Goal: Information Seeking & Learning: Learn about a topic

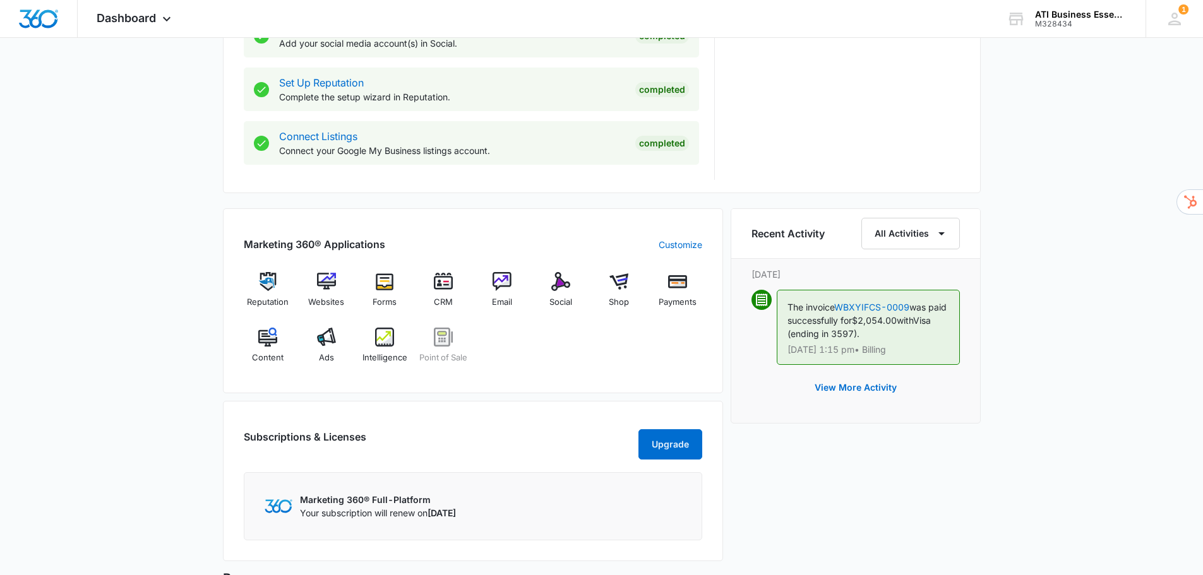
scroll to position [631, 0]
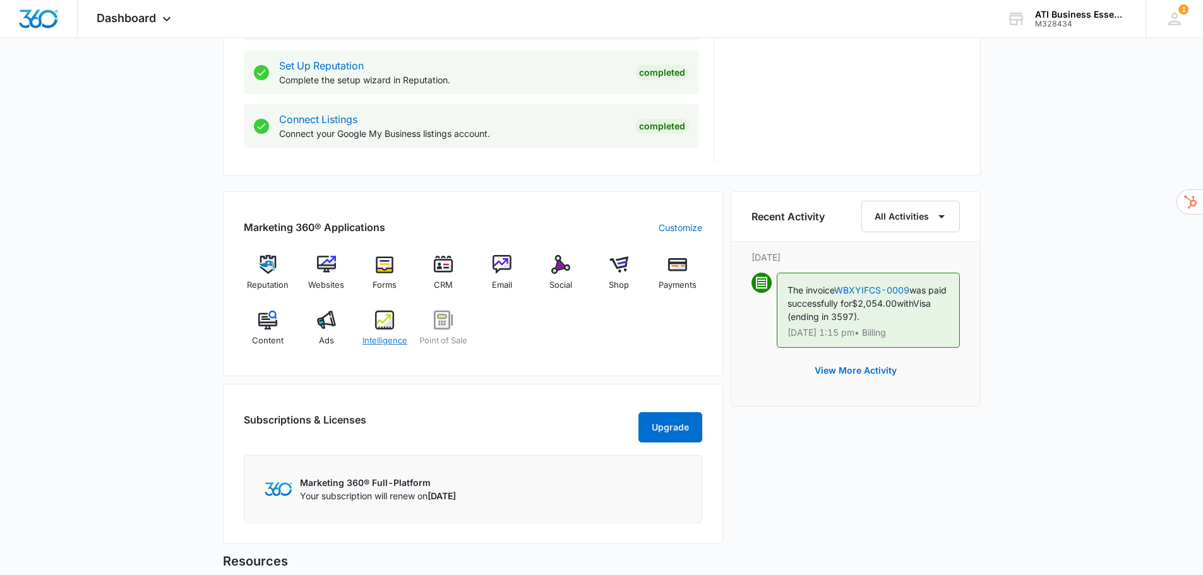
click at [373, 325] on div "Intelligence" at bounding box center [385, 333] width 49 height 45
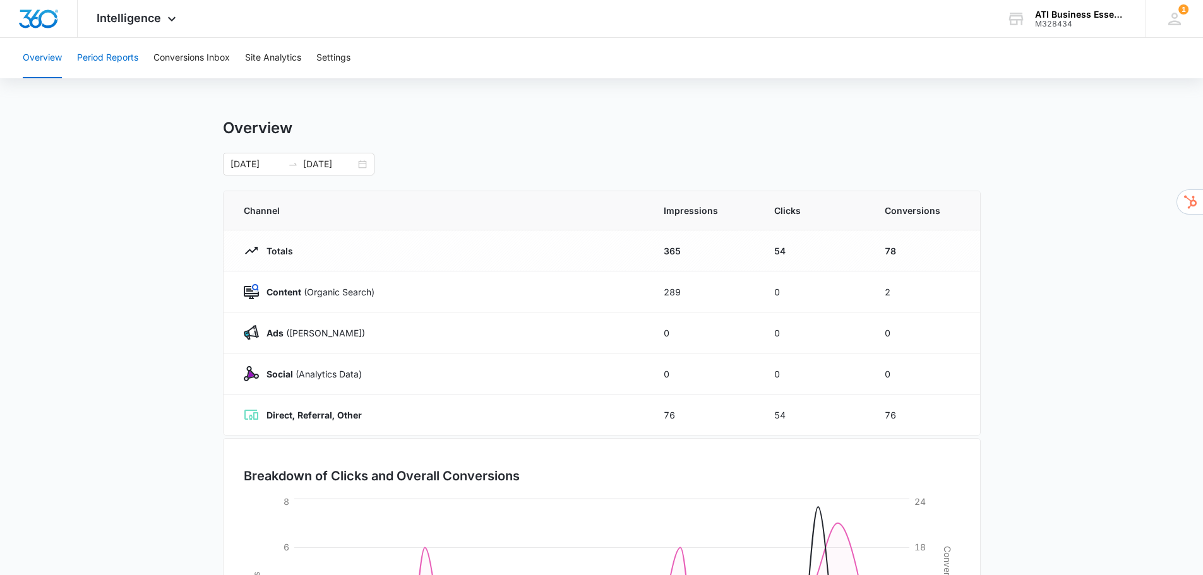
click at [123, 56] on button "Period Reports" at bounding box center [107, 58] width 61 height 40
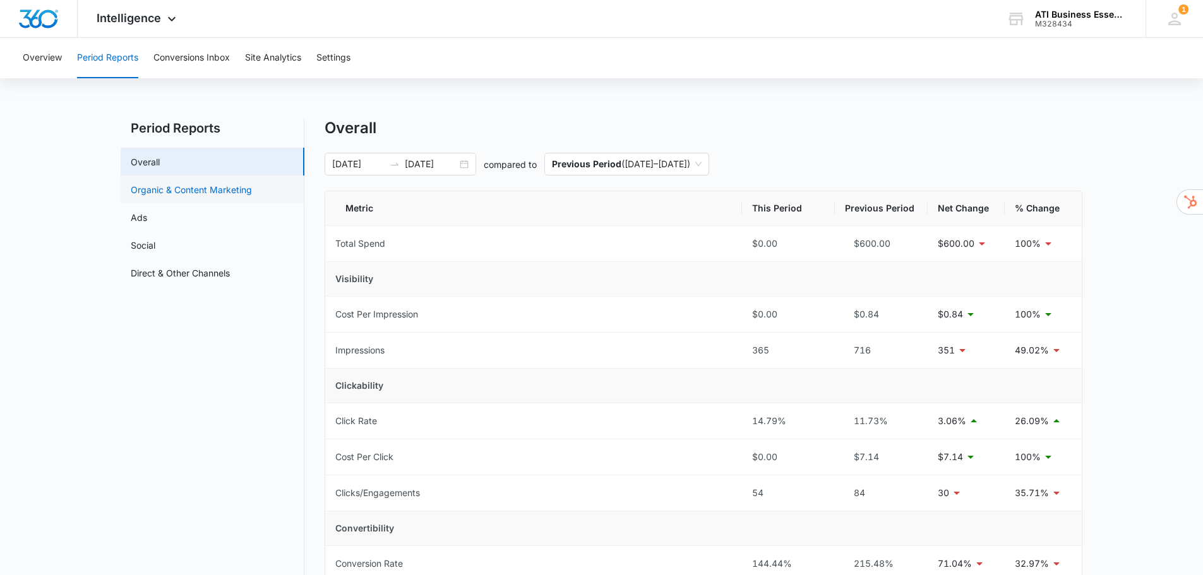
click at [203, 192] on link "Organic & Content Marketing" at bounding box center [191, 189] width 121 height 13
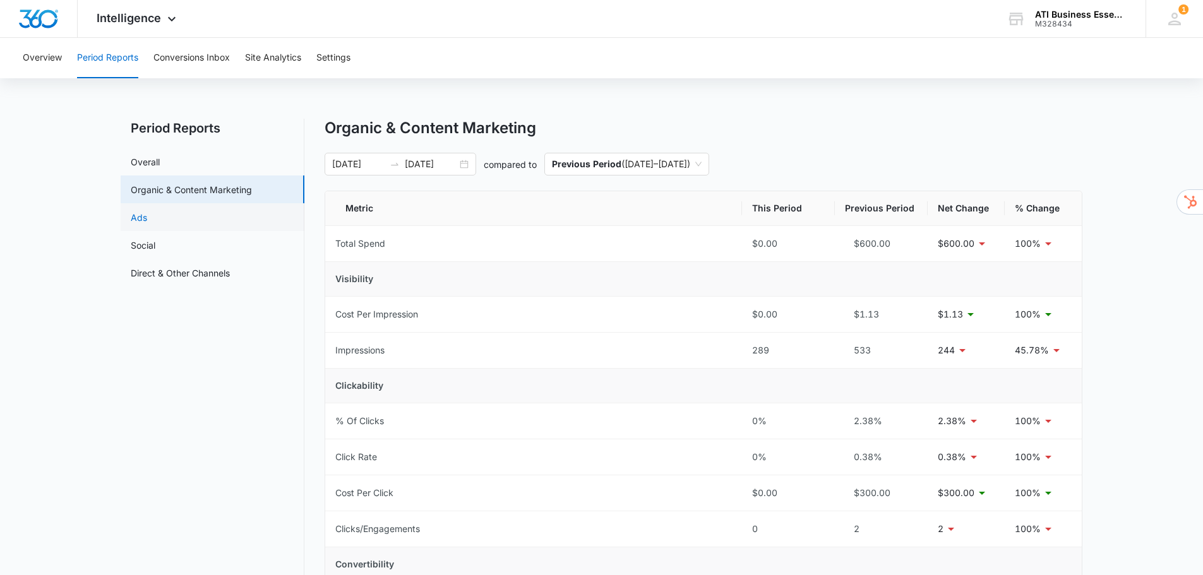
click at [147, 218] on link "Ads" at bounding box center [139, 217] width 16 height 13
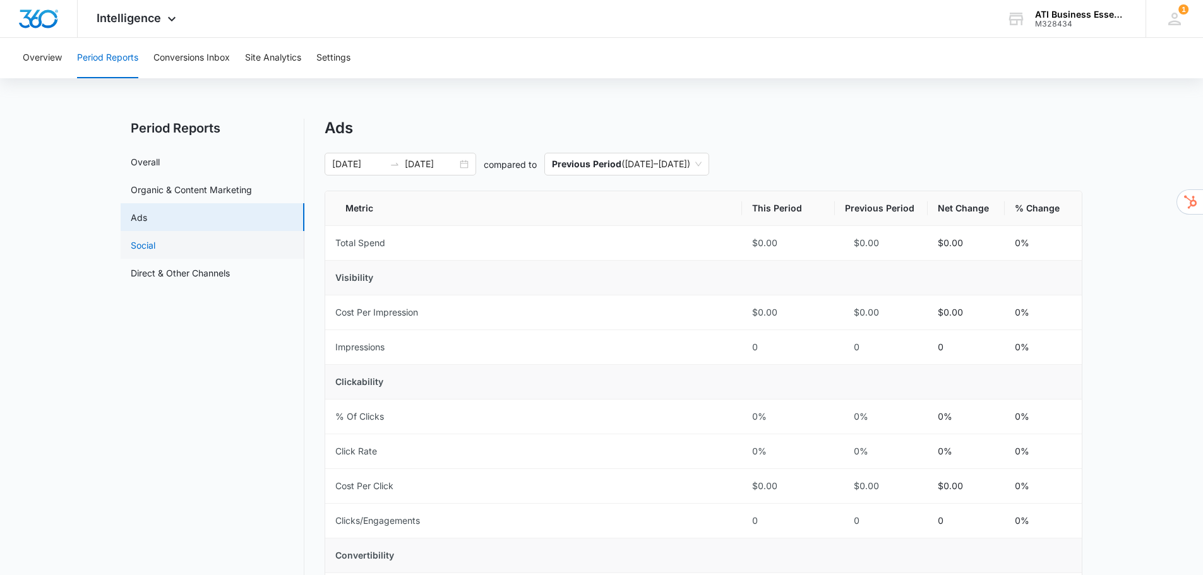
click at [143, 243] on link "Social" at bounding box center [143, 245] width 25 height 13
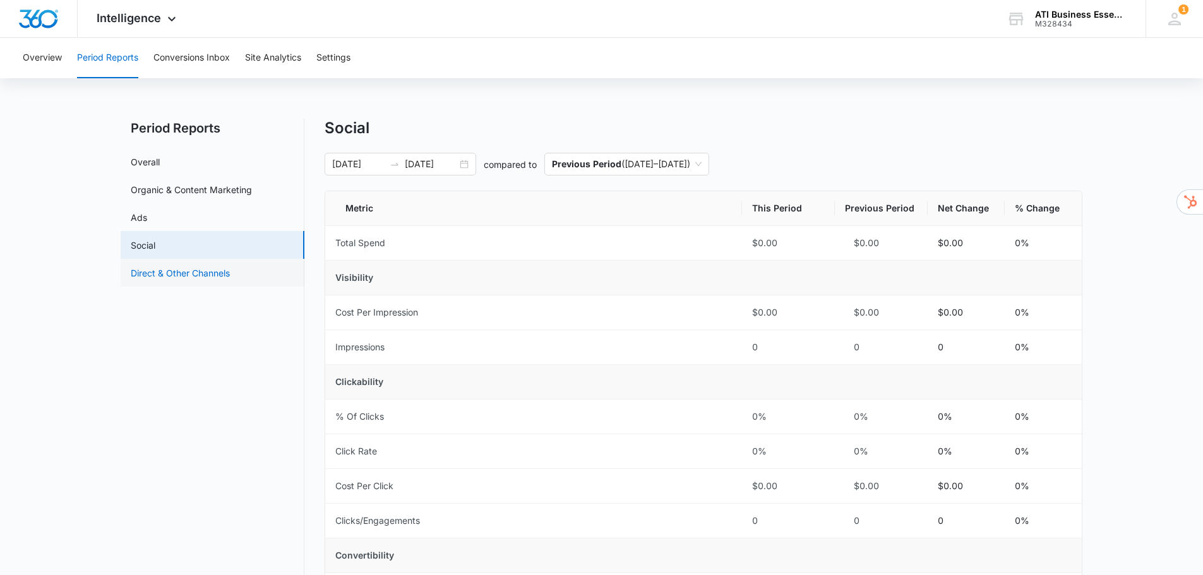
click at [199, 273] on link "Direct & Other Channels" at bounding box center [180, 272] width 99 height 13
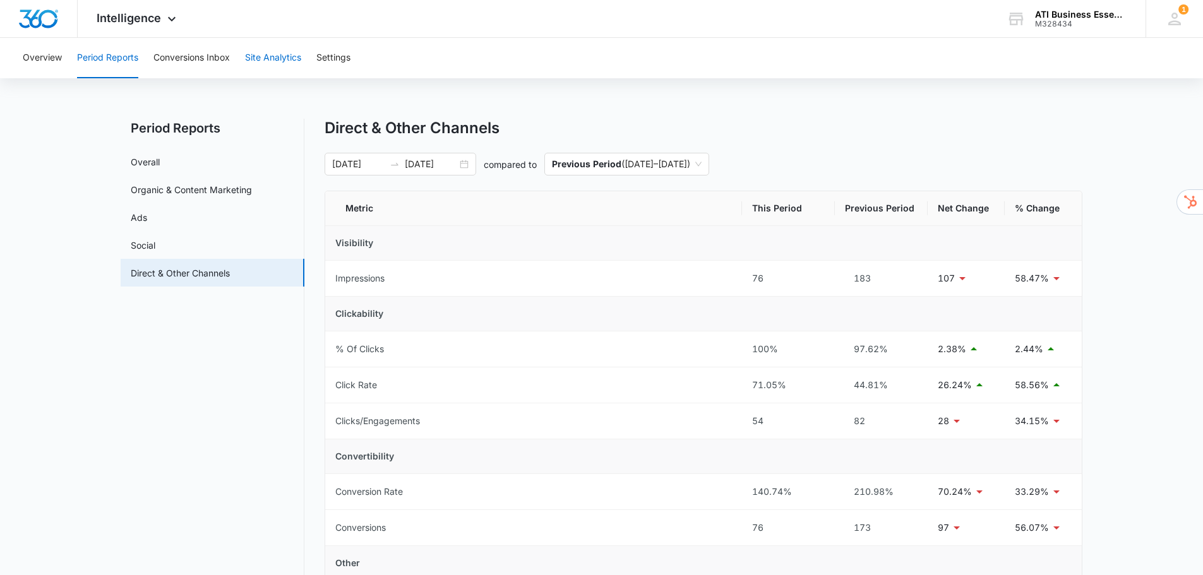
click at [289, 62] on button "Site Analytics" at bounding box center [273, 58] width 56 height 40
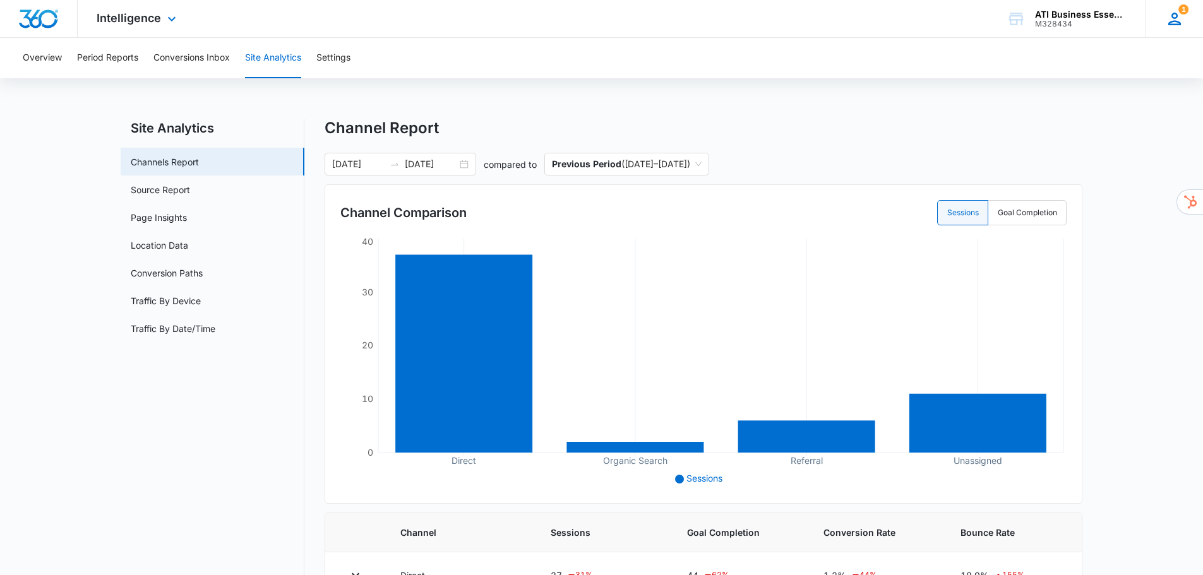
click at [1175, 21] on icon at bounding box center [1174, 19] width 13 height 13
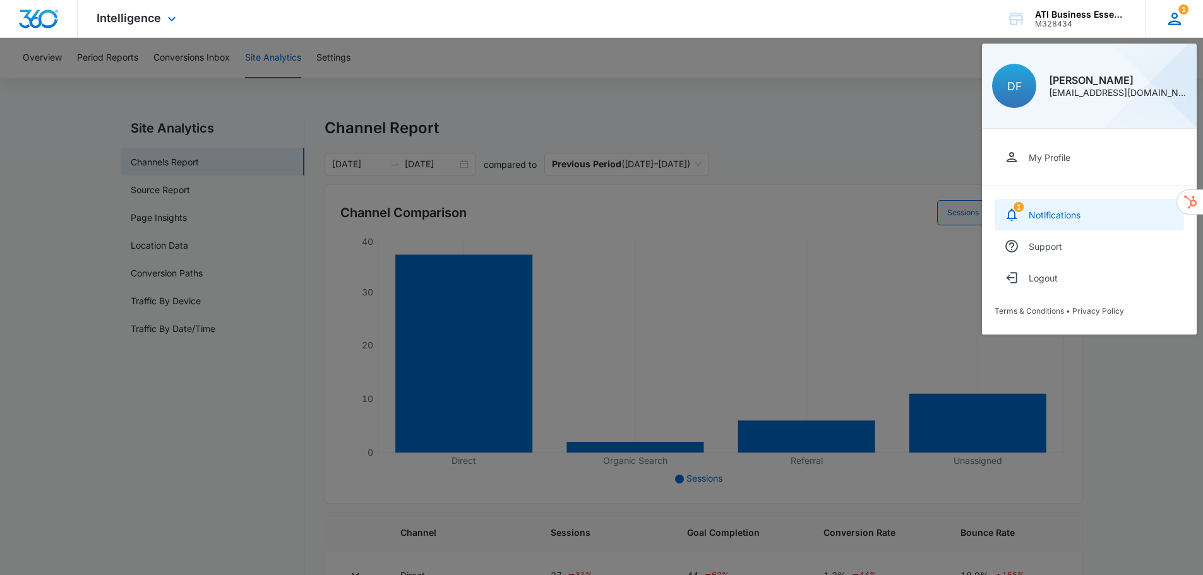
click at [1056, 210] on div "Notifications" at bounding box center [1055, 215] width 52 height 11
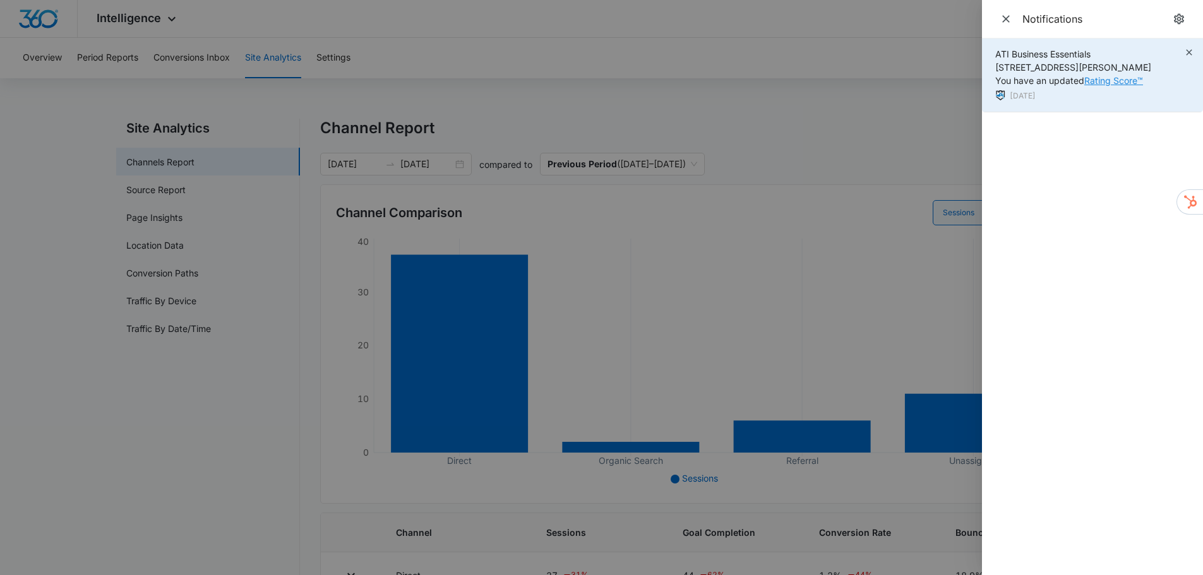
click at [1111, 81] on link "Rating Score™" at bounding box center [1113, 80] width 59 height 11
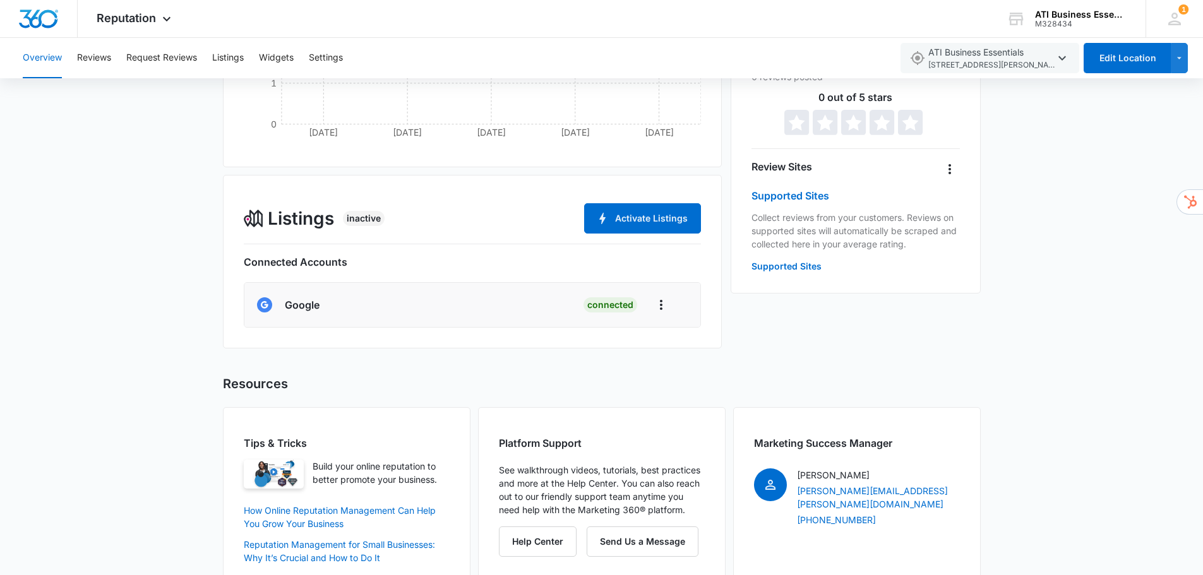
scroll to position [374, 0]
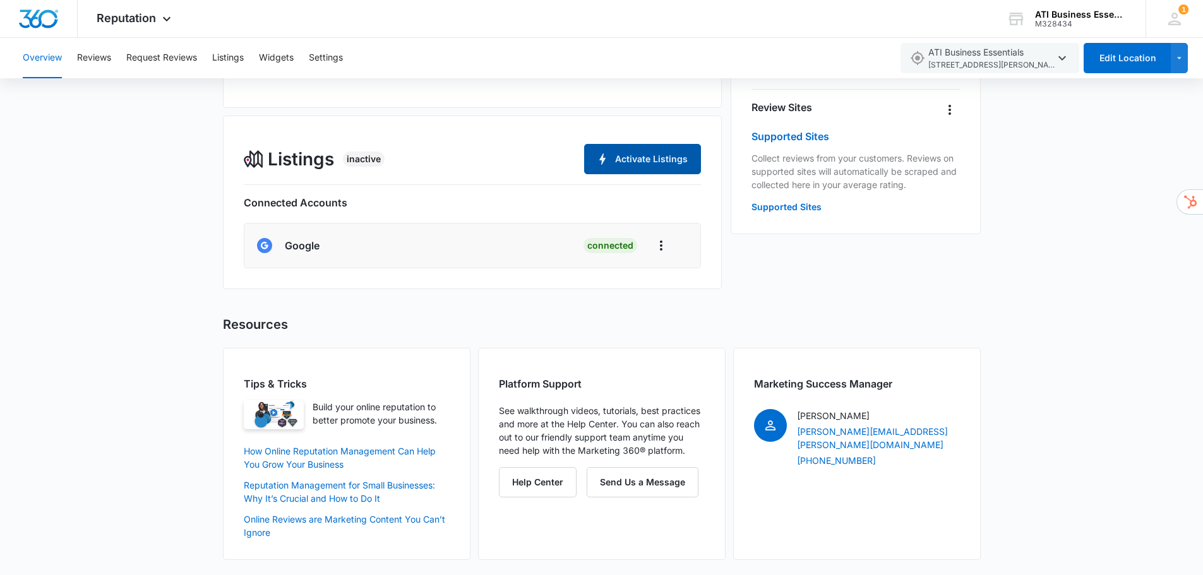
click at [645, 163] on button "Activate Listings" at bounding box center [642, 159] width 117 height 30
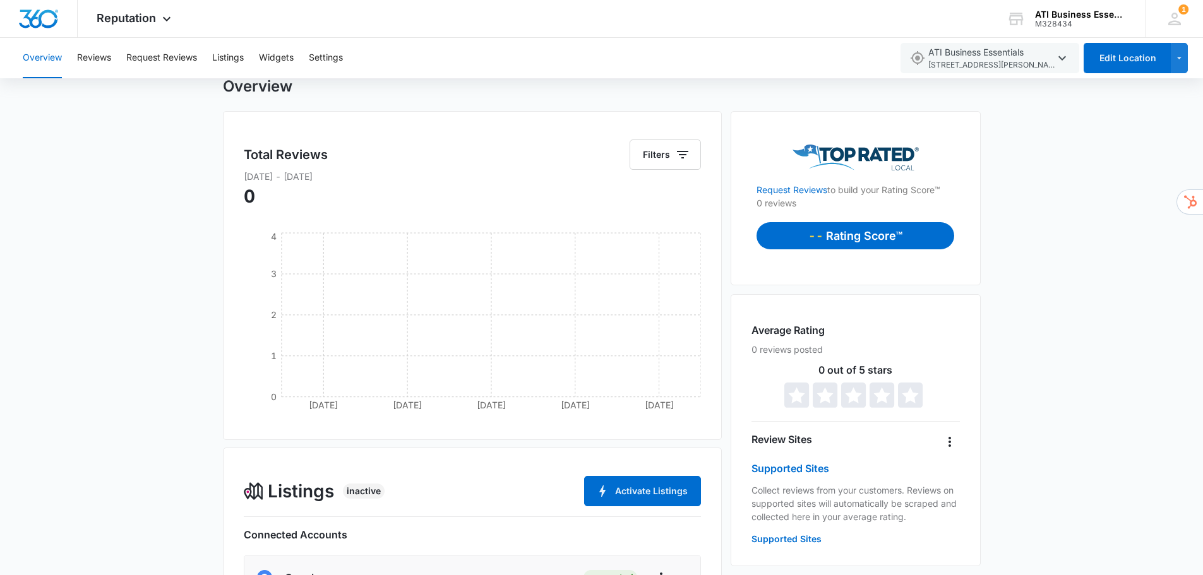
scroll to position [0, 0]
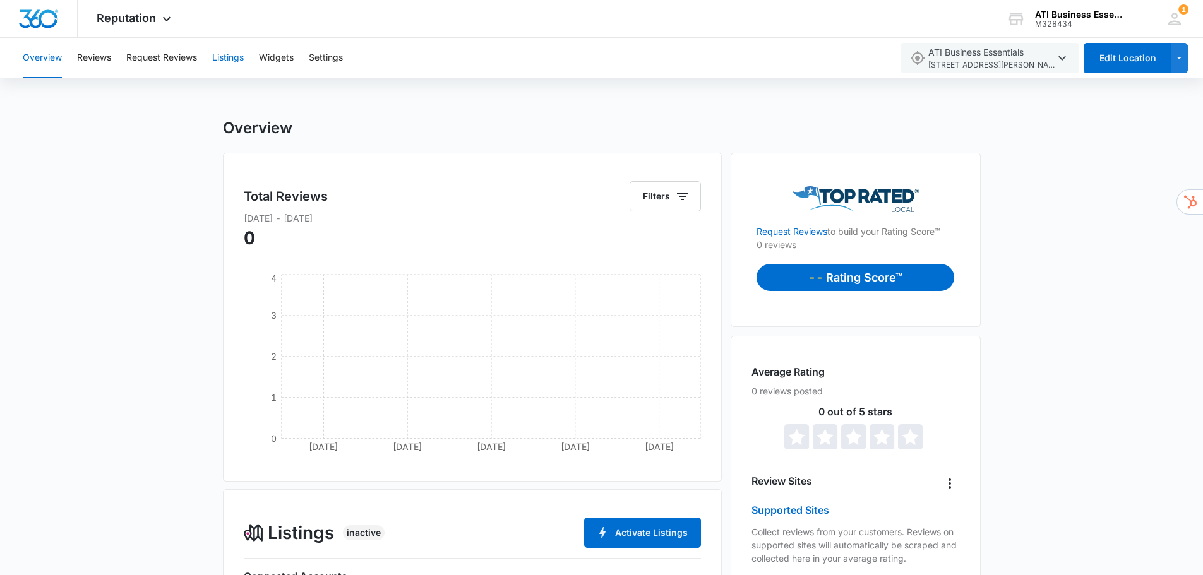
click at [223, 58] on button "Listings" at bounding box center [228, 58] width 32 height 40
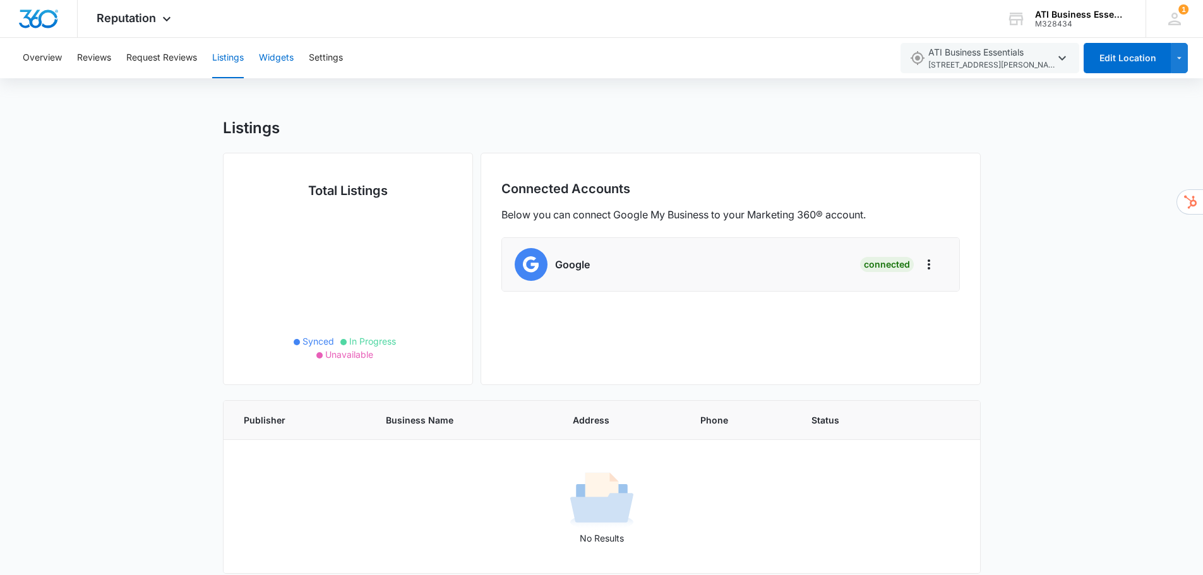
click at [282, 58] on button "Widgets" at bounding box center [276, 58] width 35 height 40
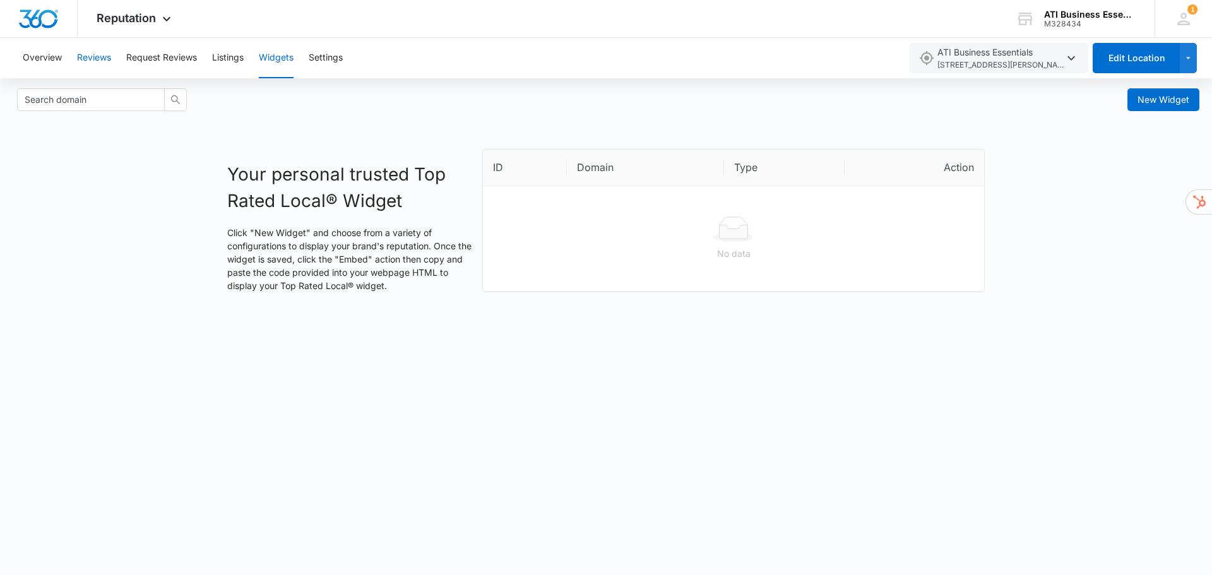
click at [98, 56] on button "Reviews" at bounding box center [94, 58] width 34 height 40
